Goal: Ask a question

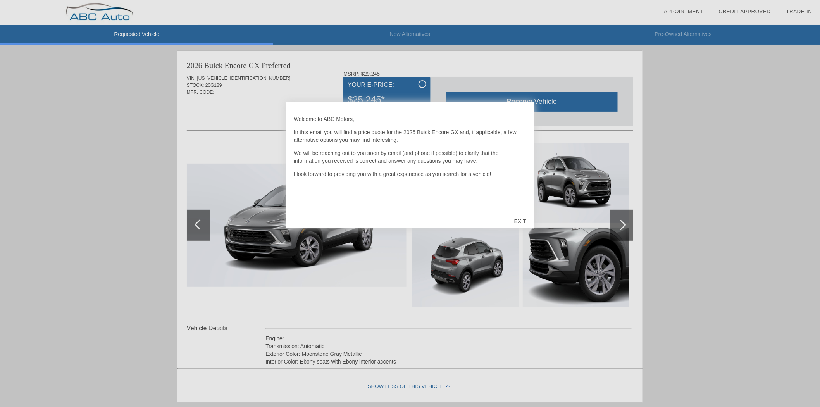
click at [526, 219] on div "EXIT" at bounding box center [520, 221] width 28 height 23
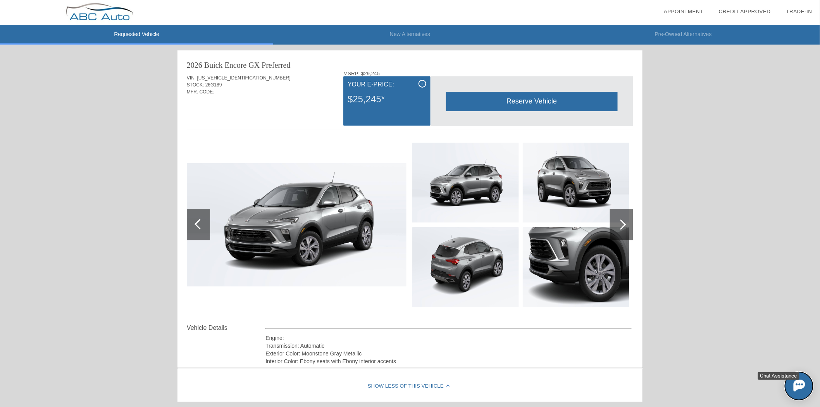
click at [797, 380] on img at bounding box center [799, 385] width 12 height 12
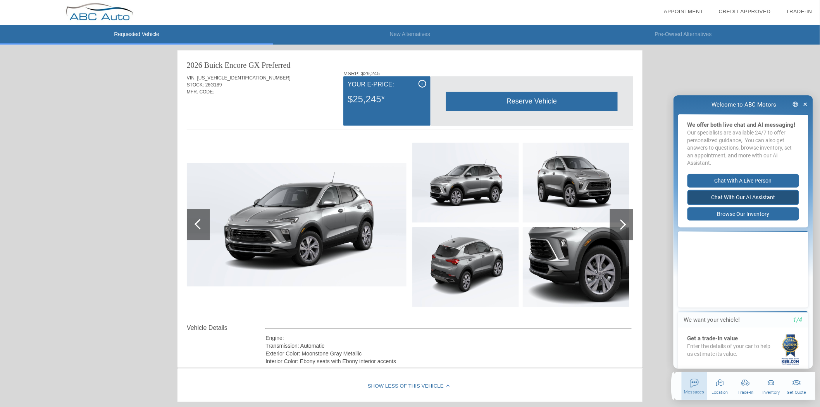
click at [738, 203] on button "Chat with our AI Assistant" at bounding box center [743, 196] width 112 height 15
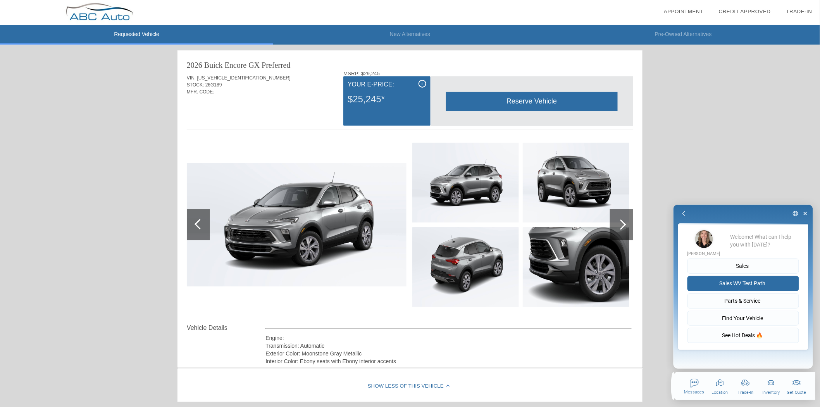
click at [737, 284] on button "Sales WV Test Path" at bounding box center [743, 282] width 112 height 15
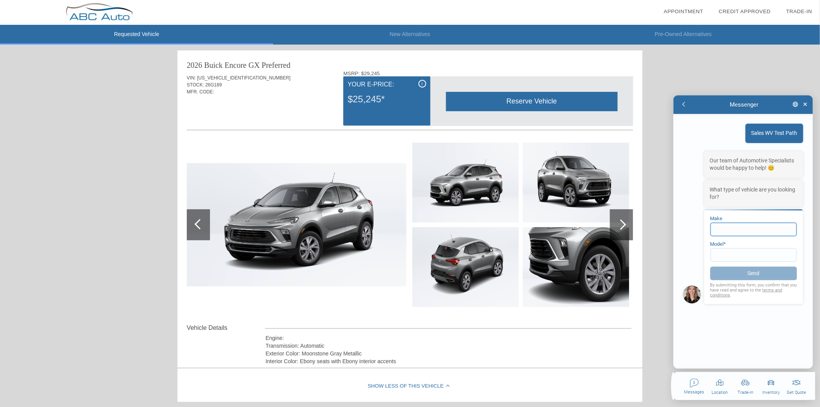
click at [750, 226] on input at bounding box center [753, 229] width 87 height 14
type input "Buick"
type input "Encore"
click button "Send" at bounding box center [753, 273] width 87 height 14
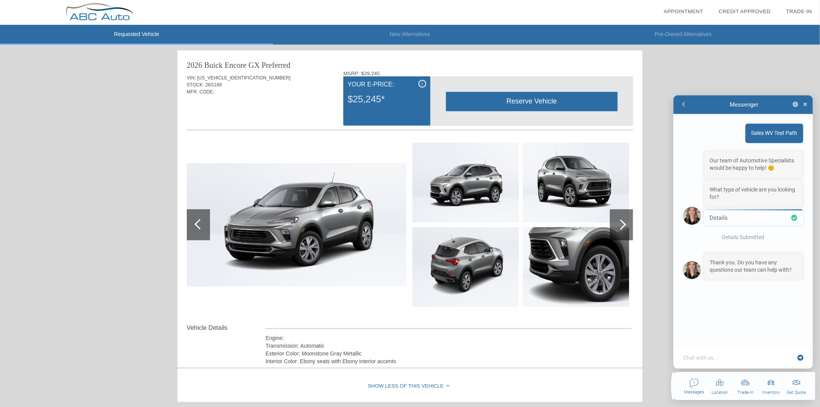
click at [731, 355] on textarea at bounding box center [738, 357] width 112 height 8
type textarea "x"
type textarea "y"
type textarea "x"
type textarea "ye"
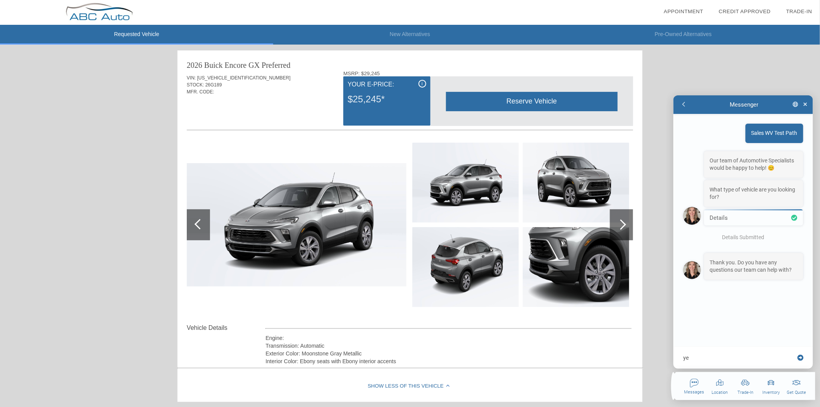
type textarea "x"
type textarea "yeah"
type textarea "x"
type textarea "yeah"
type textarea "x"
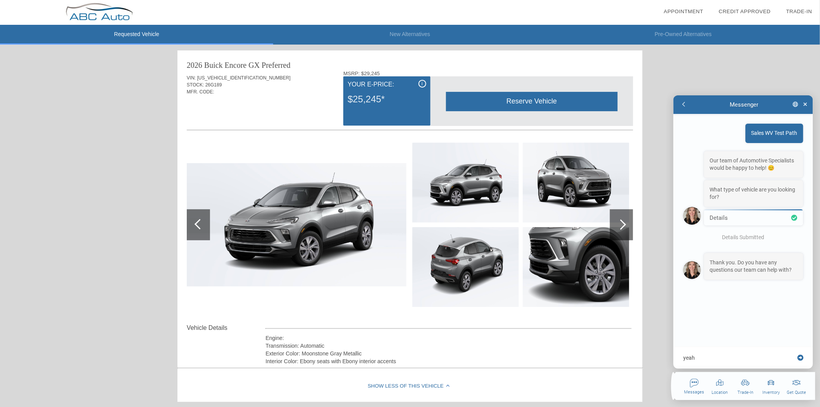
type textarea "yeah d"
type textarea "x"
type textarea "yeah do"
type textarea "x"
type textarea "yeah do y"
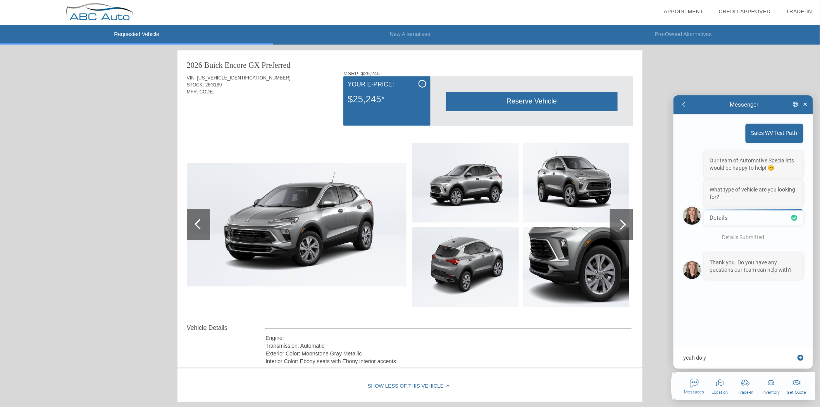
type textarea "x"
type textarea "yeah do yo"
type textarea "x"
type textarea "yeah do you"
type textarea "x"
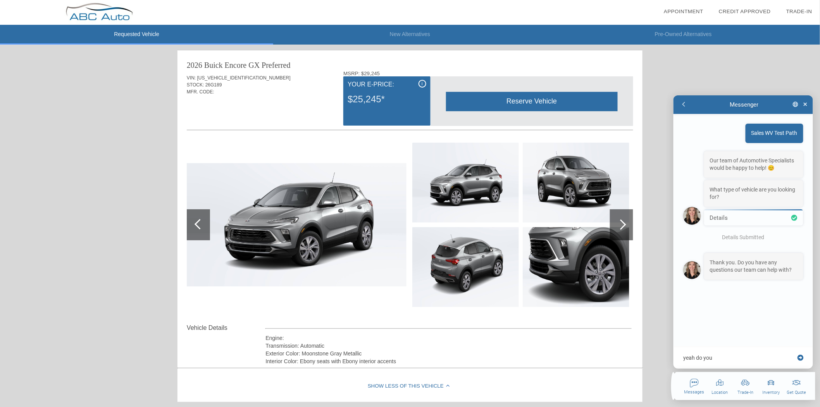
type textarea "yeah do you"
type textarea "x"
type textarea "yeah do you h"
type textarea "x"
type textarea "yeah do you ha"
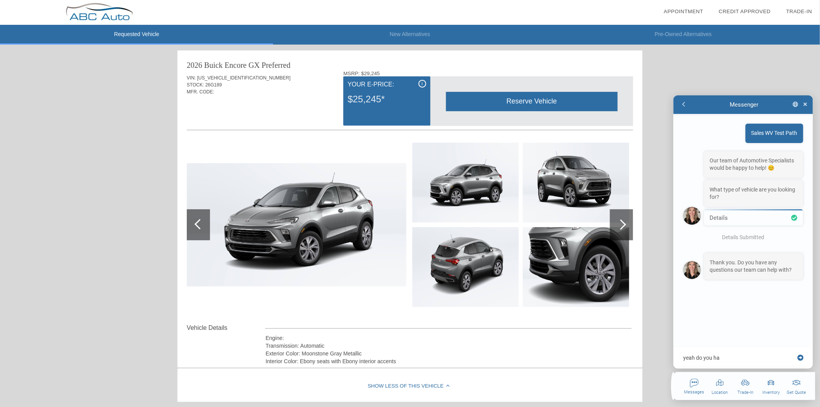
type textarea "x"
type textarea "yeah do you hav"
type textarea "x"
type textarea "yeah do you have"
type textarea "x"
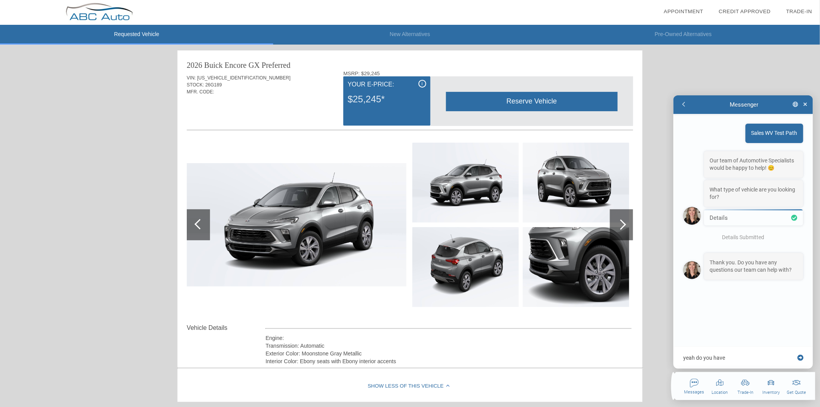
type textarea "yeah do you have"
type textarea "x"
type textarea "yeah do you have o"
type textarea "x"
type textarea "yeah do you have on"
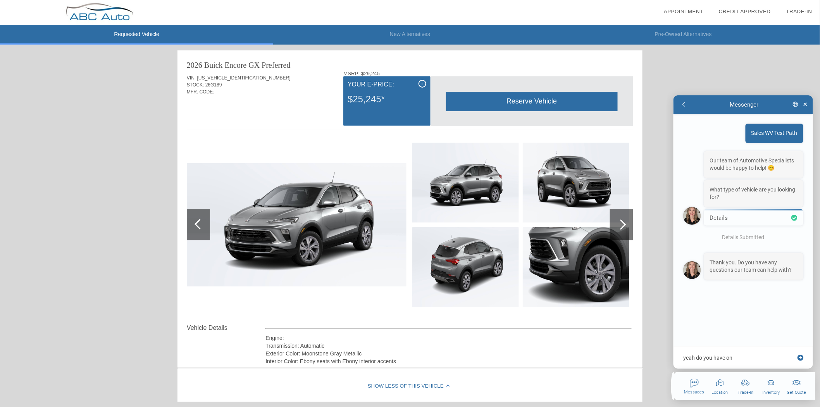
type textarea "x"
type textarea "yeah do you have one"
type textarea "x"
type textarea "yeah do you have one"
type textarea "x"
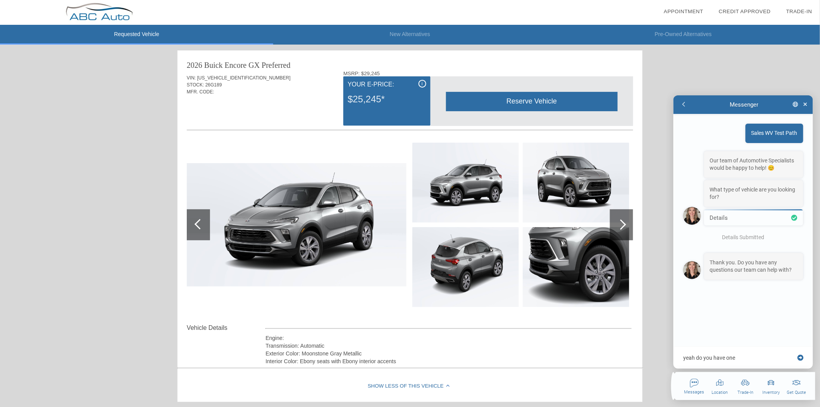
type textarea "yeah do you have one w"
type textarea "x"
type textarea "yeah do you have one wi"
type textarea "x"
type textarea "yeah do you have one wih"
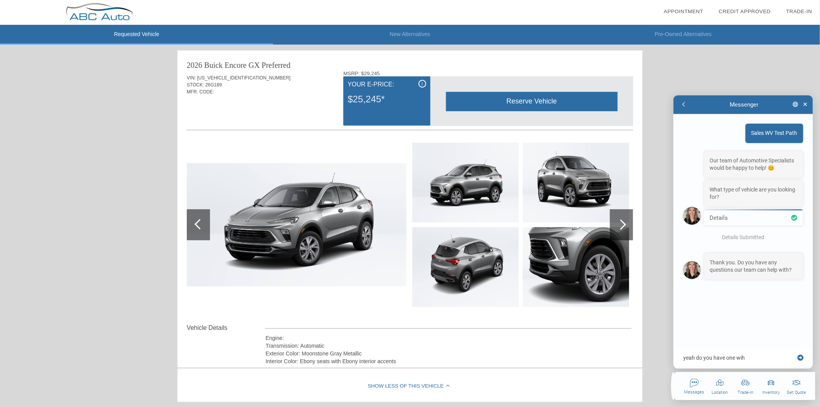
type textarea "x"
type textarea "yeah do you have one wi"
type textarea "x"
type textarea "yeah do you have one wit"
type textarea "x"
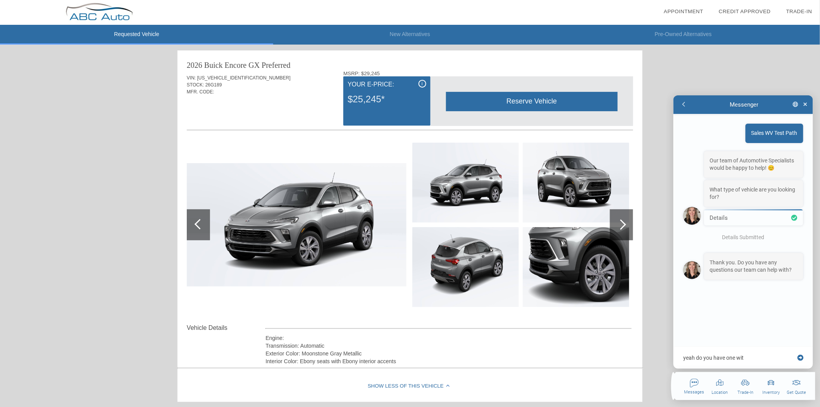
type textarea "yeah do you have one with"
type textarea "x"
type textarea "yeah do you have one with a"
type textarea "x"
type textarea "yeah do you have one with a"
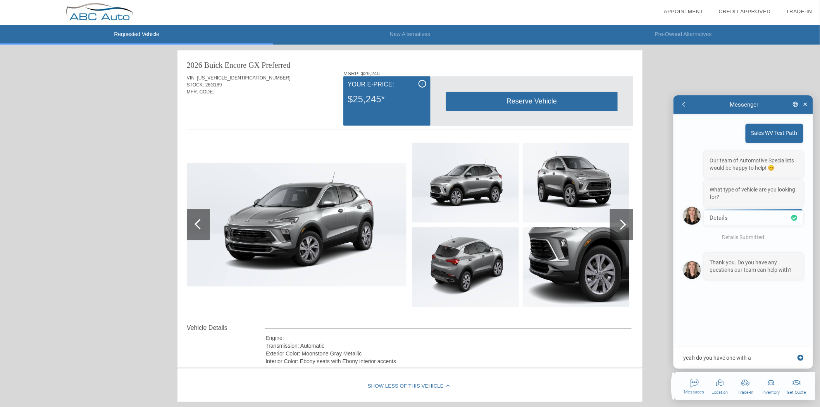
type textarea "x"
type textarea "yeah do you have one with a m"
type textarea "x"
type textarea "yeah do you have one with a mo"
type textarea "x"
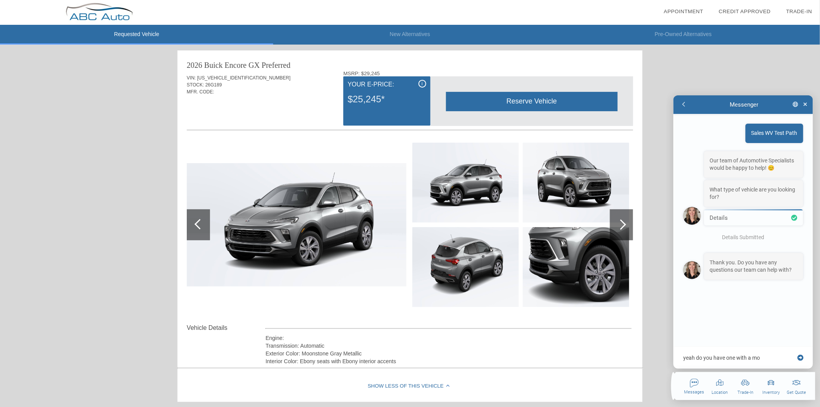
type textarea "yeah do you have one with a moo"
type textarea "x"
type textarea "yeah do you have one with a moon"
type textarea "x"
type textarea "yeah do you have one with a moon"
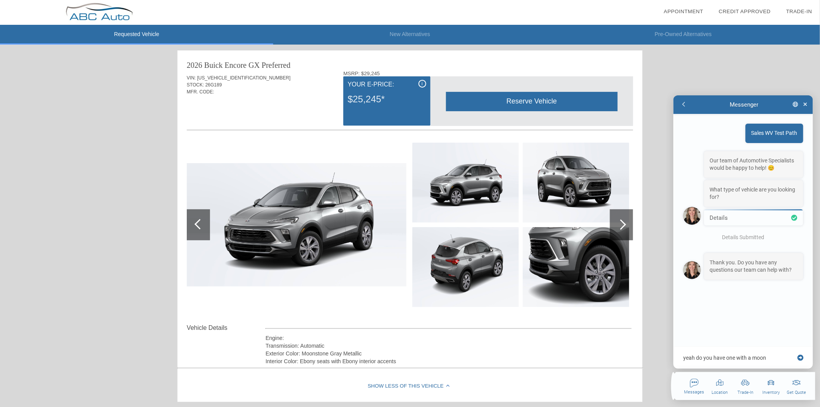
type textarea "x"
type textarea "yeah do you have one with a moon r"
type textarea "x"
type textarea "yeah do you have one with a moon ro"
type textarea "x"
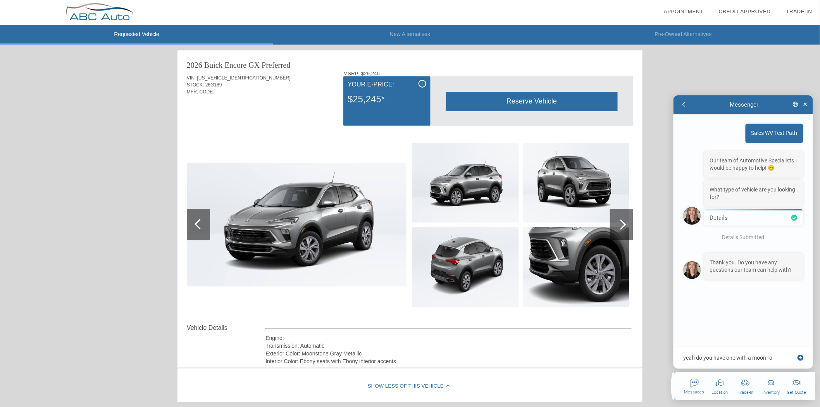
type textarea "yeah do you have one with a moon roo"
type textarea "x"
type textarea "yeah do you have one with a moon roof"
type textarea "x"
type textarea "yeah do you have one with a moon roof?"
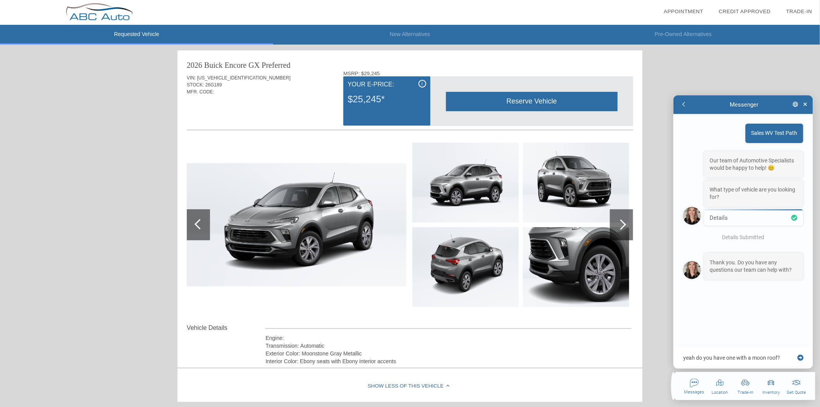
type textarea "x"
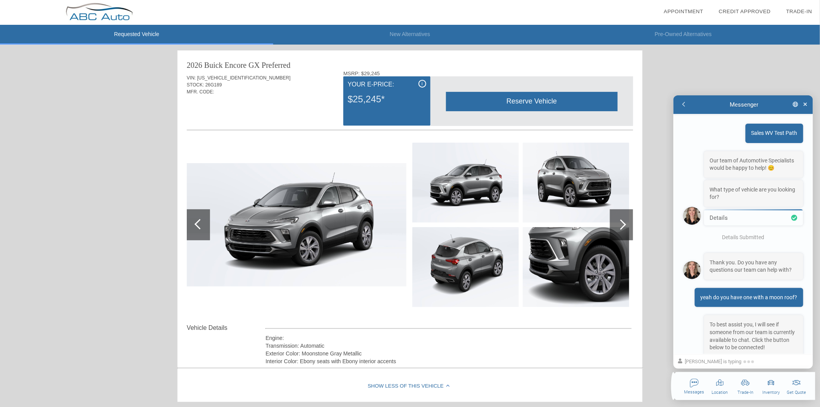
scroll to position [74, 0]
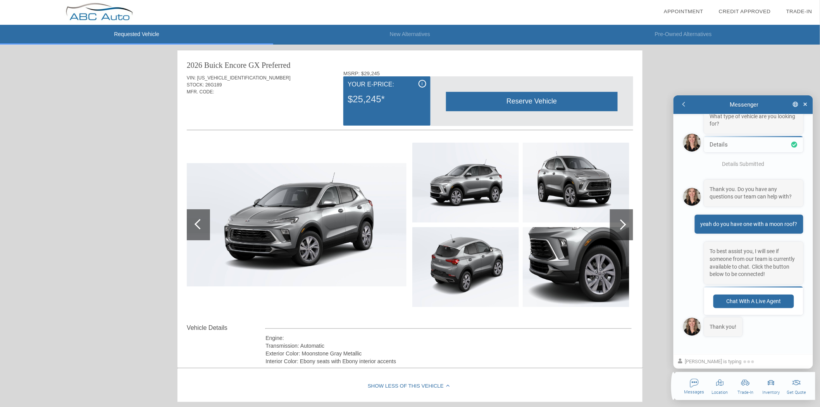
type textarea "x"
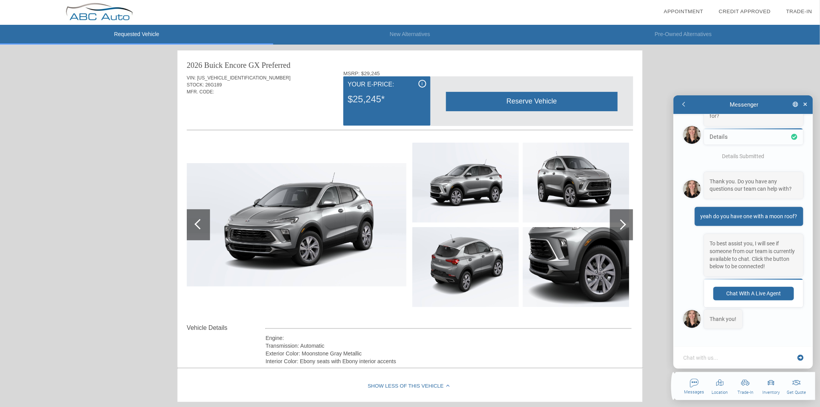
scroll to position [103, 0]
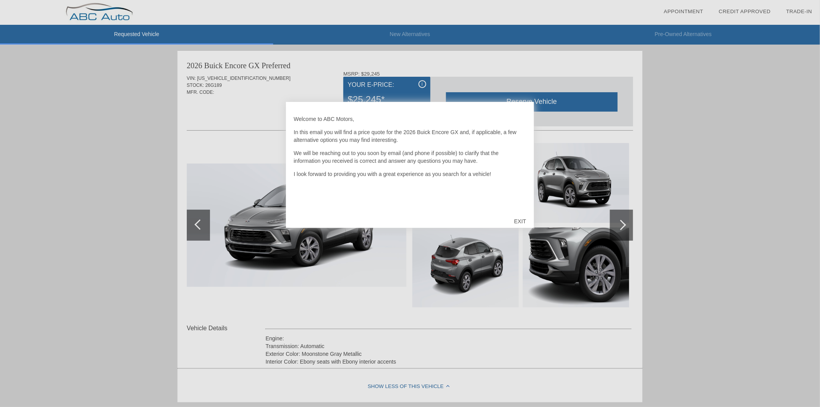
click at [516, 216] on div "EXIT" at bounding box center [520, 221] width 28 height 23
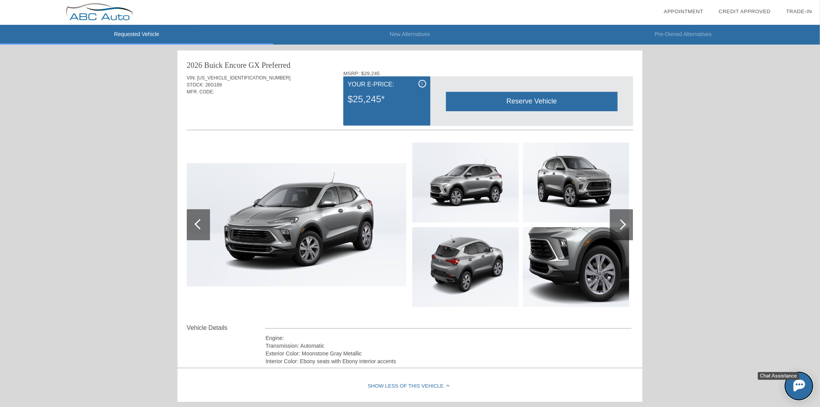
click at [792, 383] on button at bounding box center [798, 385] width 28 height 28
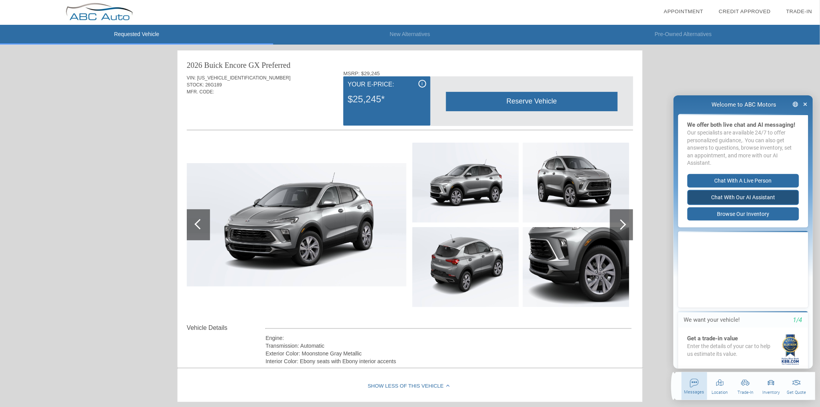
click at [720, 203] on button "Chat with our AI Assistant" at bounding box center [743, 196] width 112 height 15
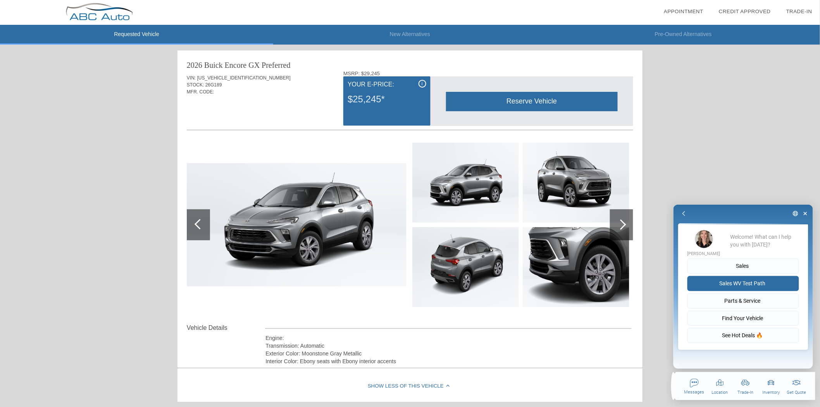
click at [718, 281] on button "Sales WV Test Path" at bounding box center [743, 282] width 112 height 15
